Goal: Find specific page/section: Find specific page/section

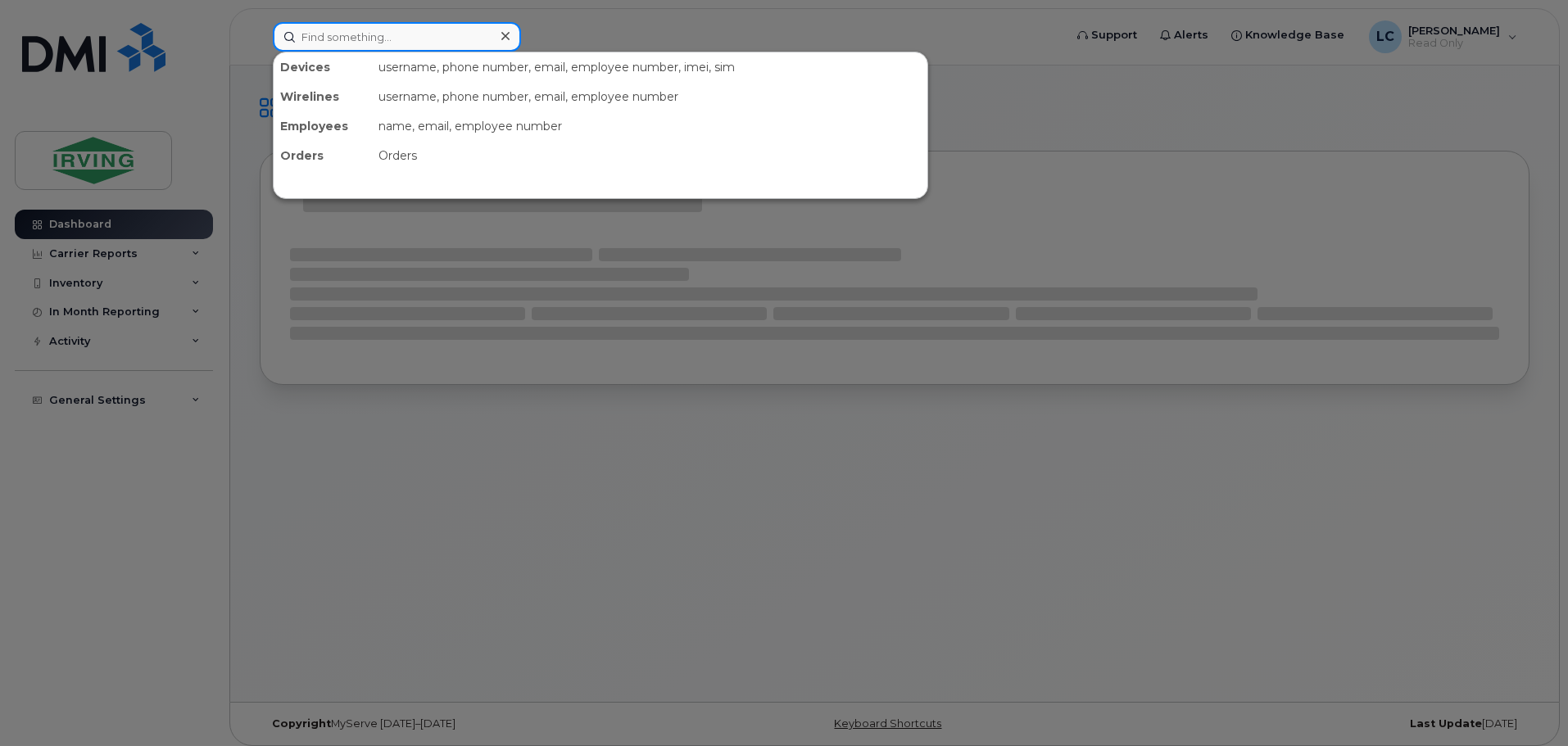
click at [336, 41] on input at bounding box center [397, 37] width 249 height 29
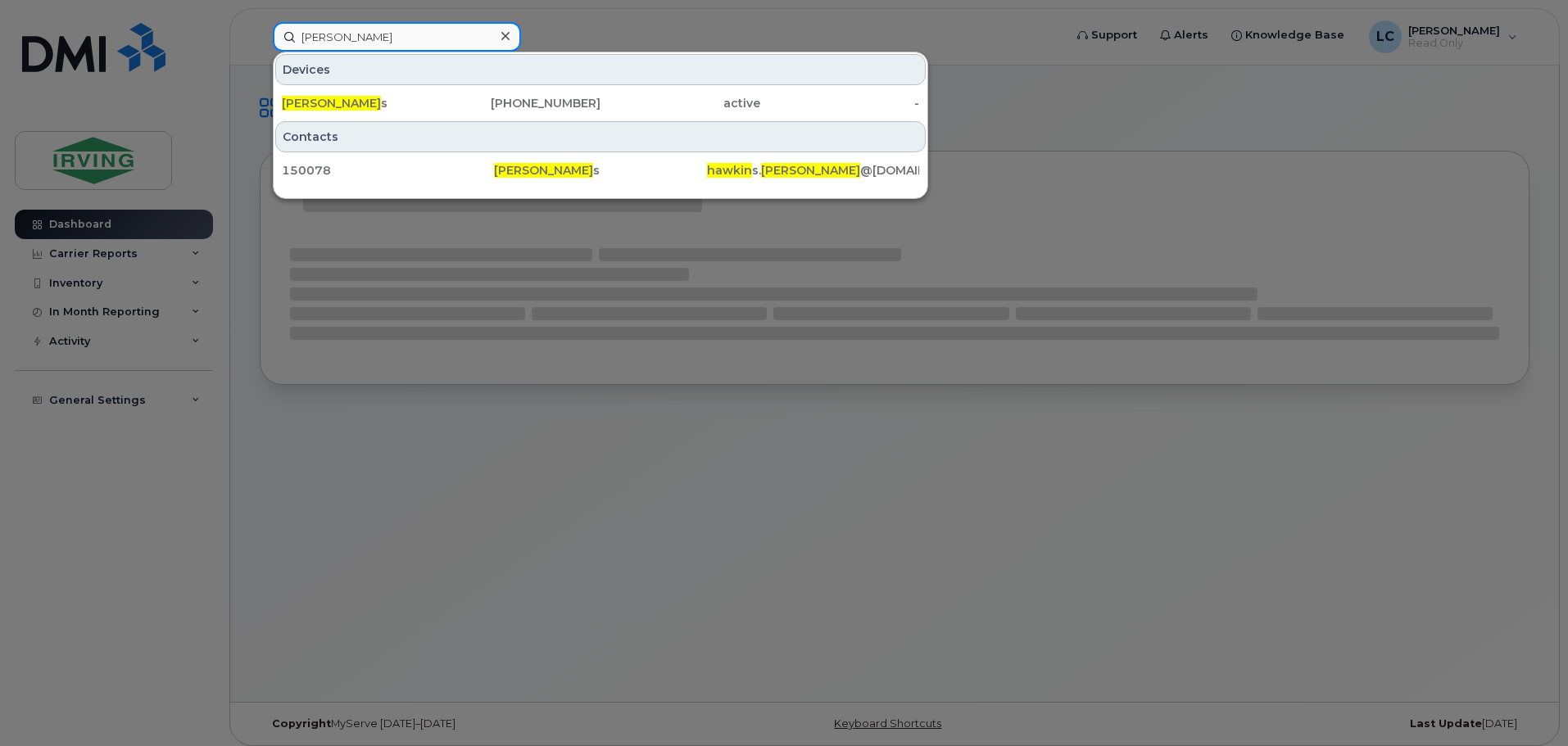
type input "[PERSON_NAME]"
click at [343, 82] on div "Devices" at bounding box center [601, 70] width 651 height 31
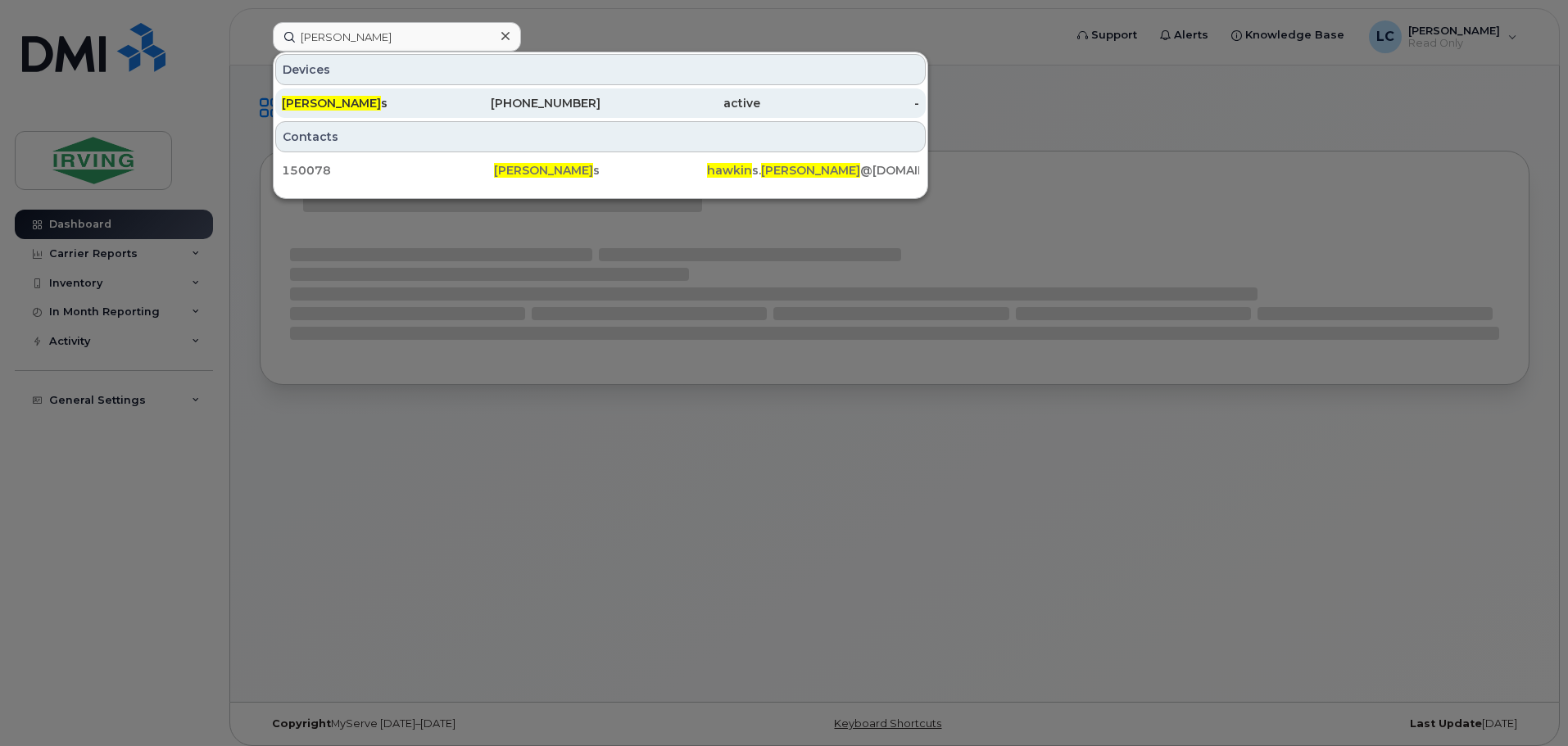
click at [343, 96] on div "[PERSON_NAME] s" at bounding box center [362, 103] width 160 height 16
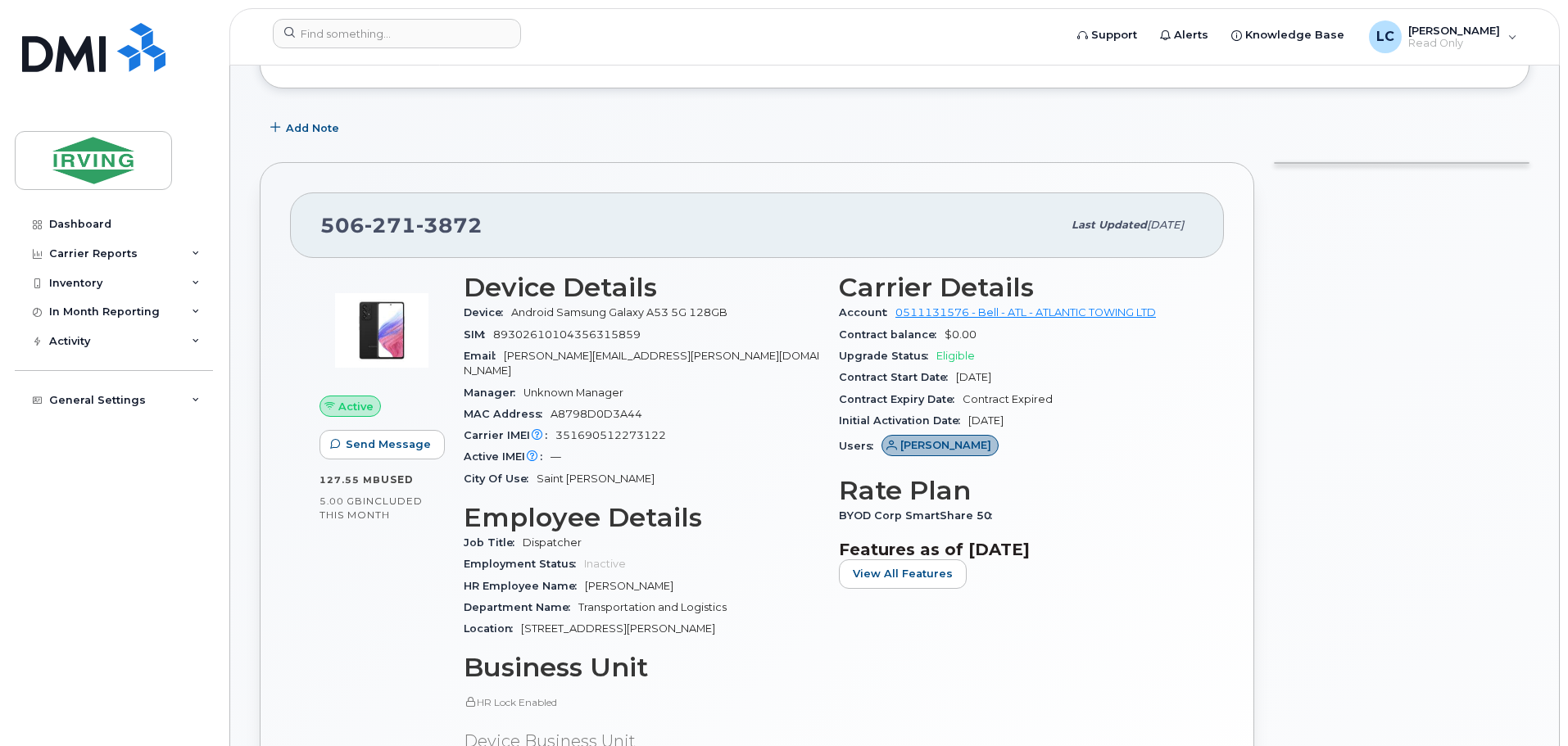
scroll to position [246, 0]
